Goal: Find specific page/section: Find specific page/section

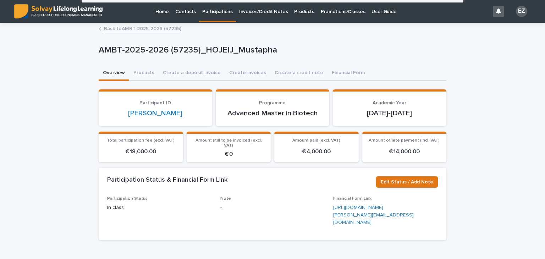
click at [140, 28] on link "Back to AMBT-2025-2026 (57235)" at bounding box center [142, 28] width 77 height 8
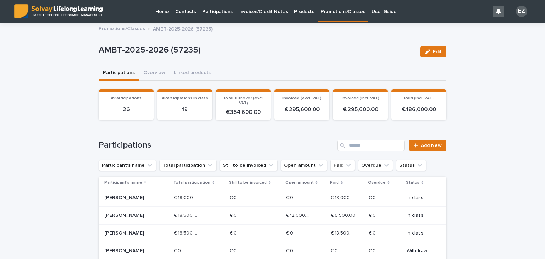
click at [130, 30] on link "Promotions/Classes" at bounding box center [122, 28] width 46 height 8
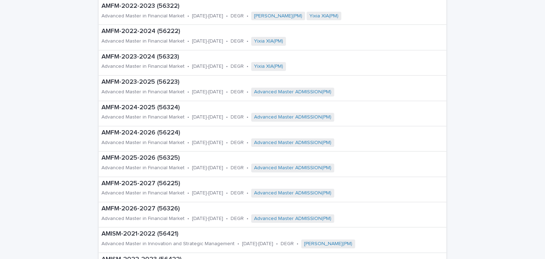
scroll to position [213, 0]
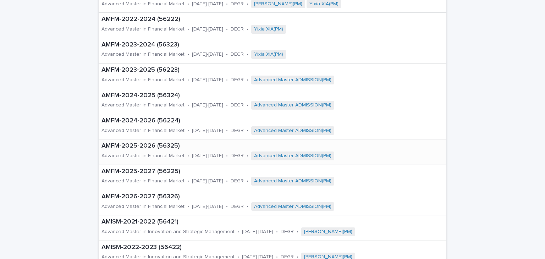
click at [158, 148] on p "AMFM-2025-2026 (56325)" at bounding box center [257, 146] width 312 height 8
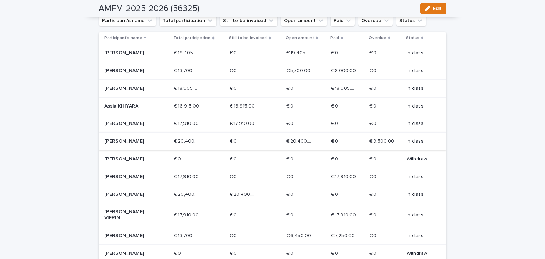
scroll to position [142, 0]
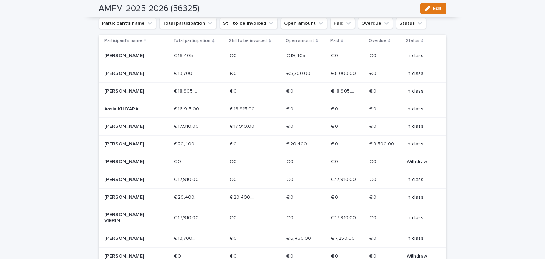
click at [139, 57] on p "[PERSON_NAME]" at bounding box center [129, 56] width 51 height 6
